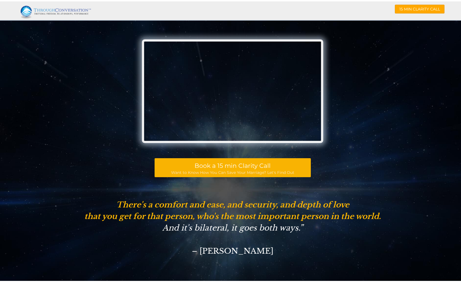
scroll to position [2599, 0]
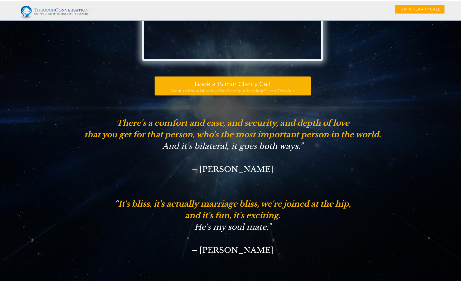
click at [55, 9] on img at bounding box center [58, 10] width 74 height 14
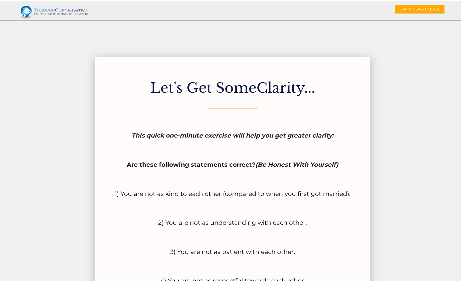
scroll to position [1628, 0]
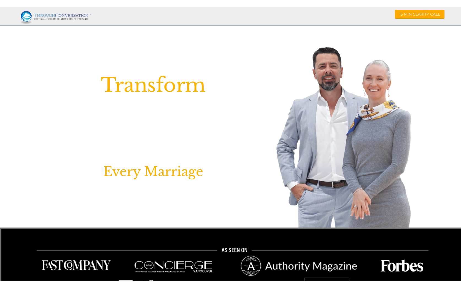
click at [375, 90] on img at bounding box center [343, 135] width 135 height 183
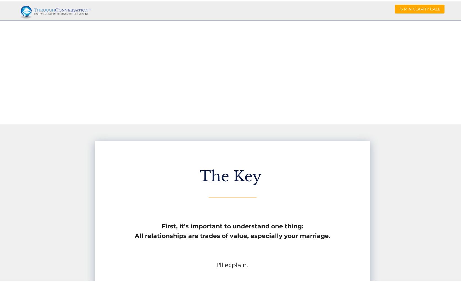
scroll to position [1183, 0]
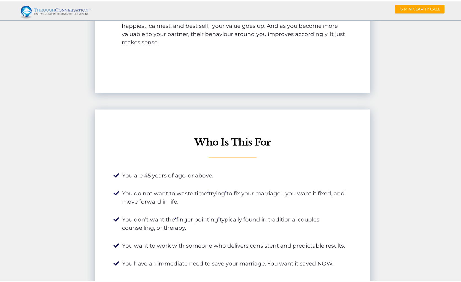
scroll to position [5305, 0]
